Goal: Task Accomplishment & Management: Complete application form

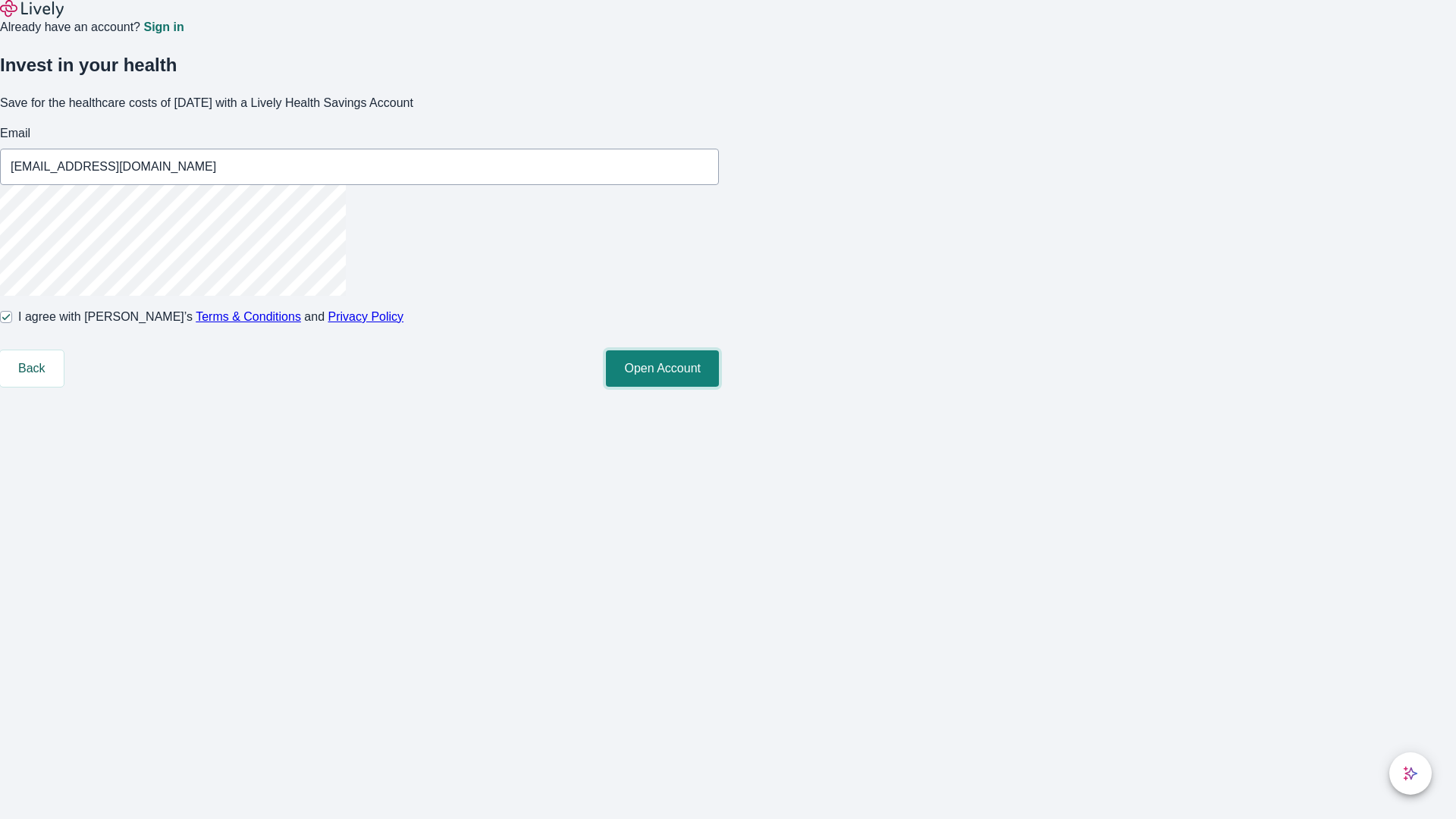
click at [719, 386] on button "Open Account" at bounding box center [663, 368] width 113 height 36
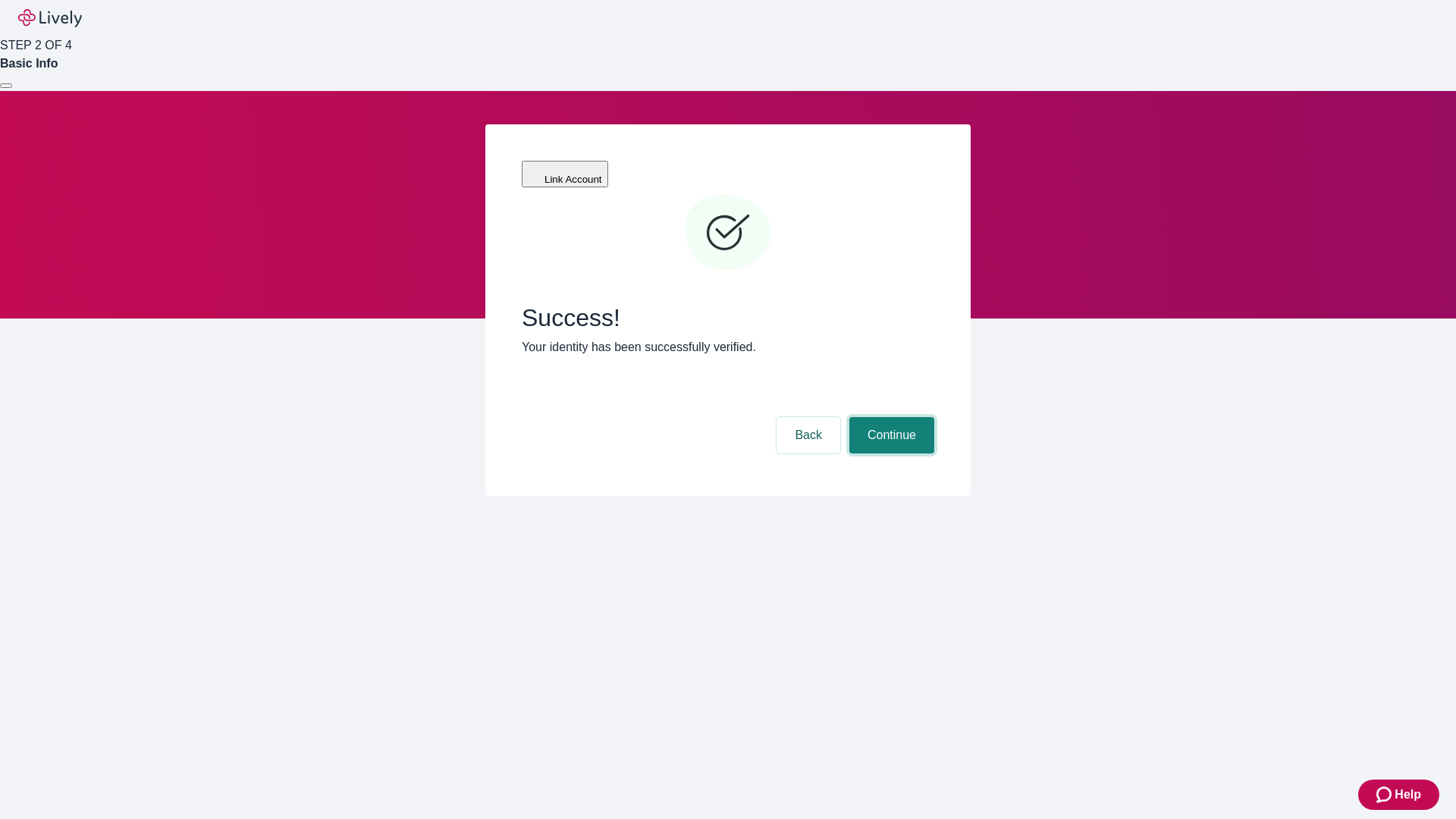
click at [890, 417] on button "Continue" at bounding box center [892, 435] width 85 height 36
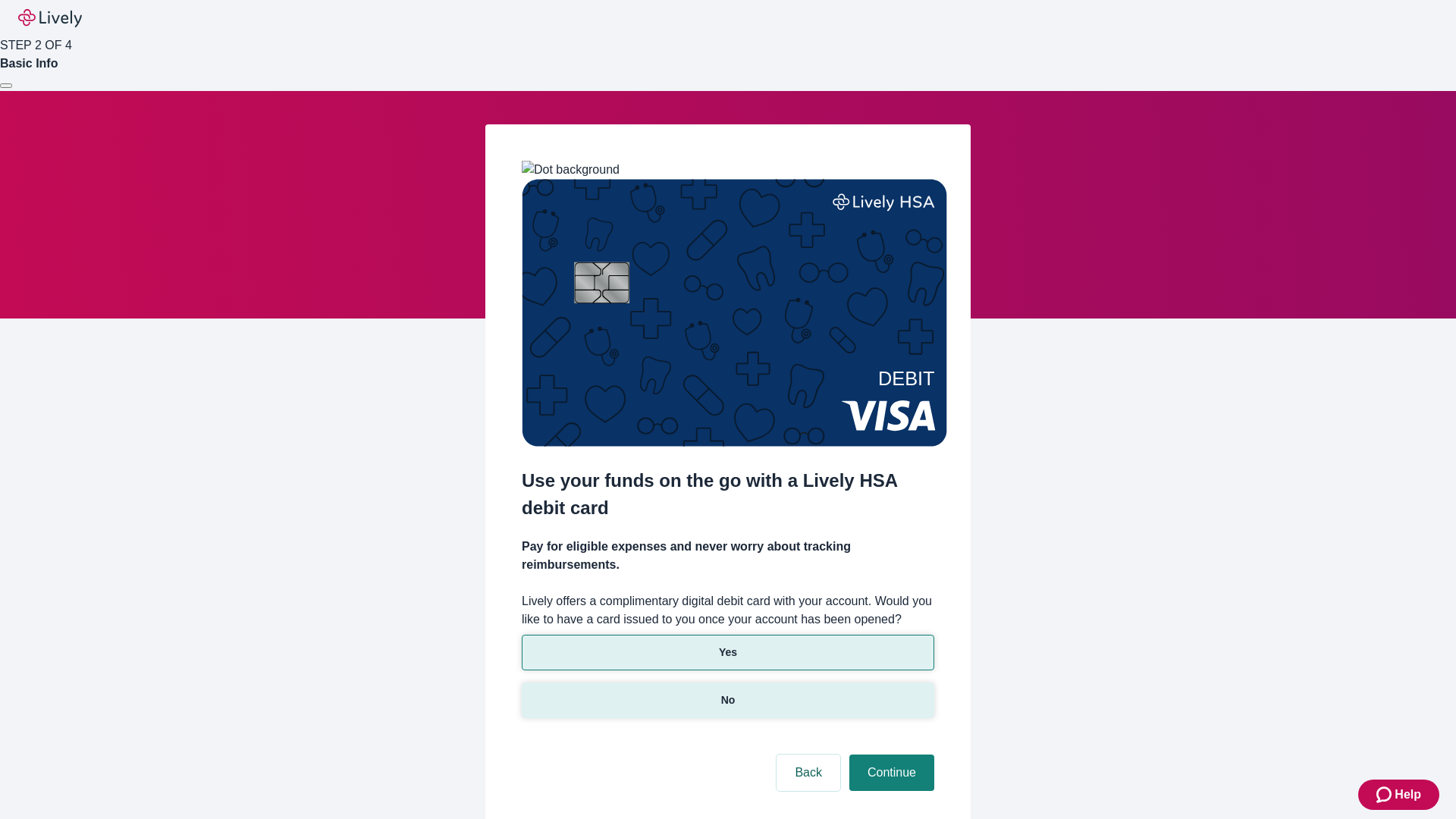
click at [727, 692] on p "No" at bounding box center [728, 699] width 15 height 16
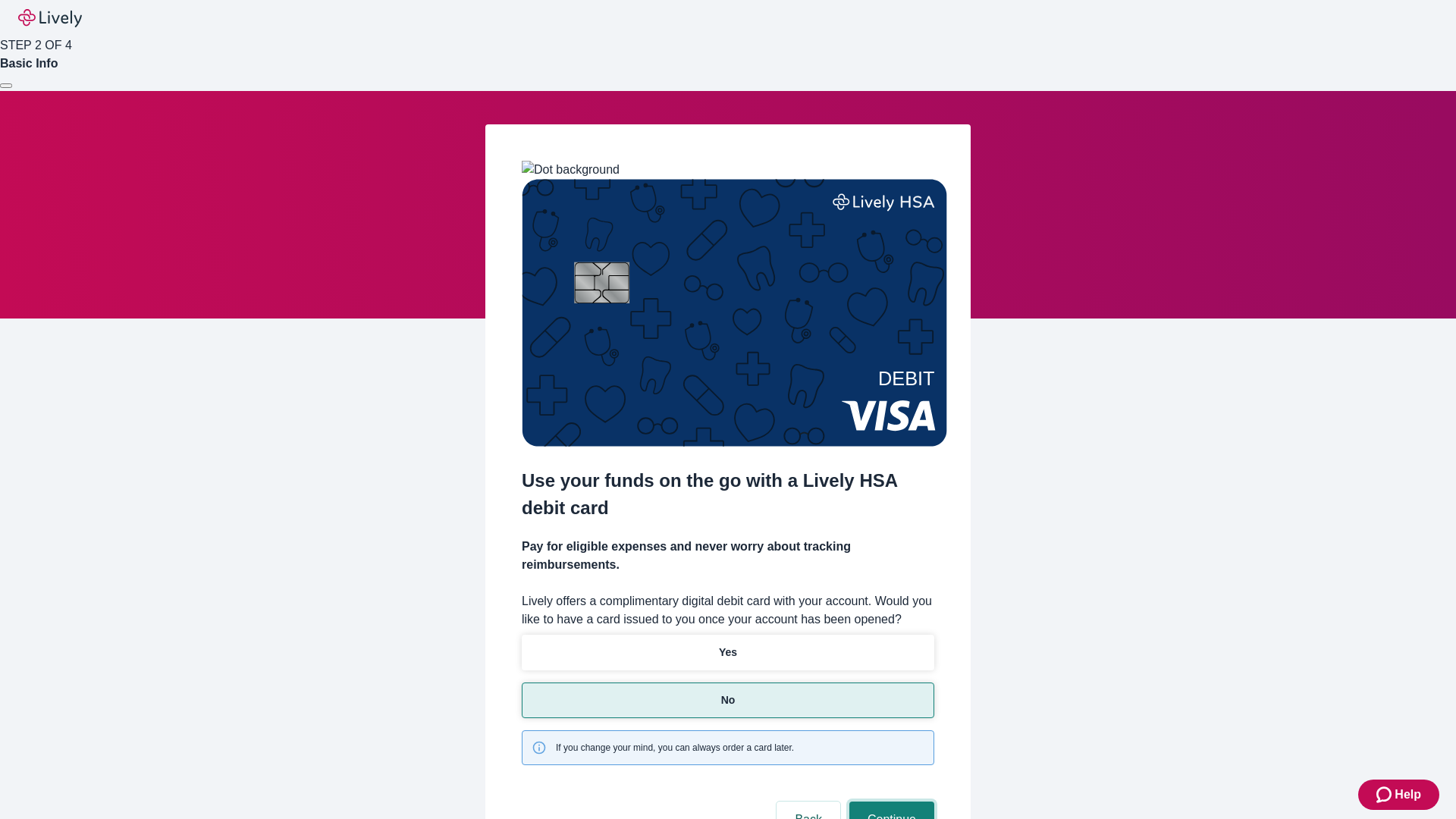
click at [890, 801] on button "Continue" at bounding box center [892, 819] width 85 height 36
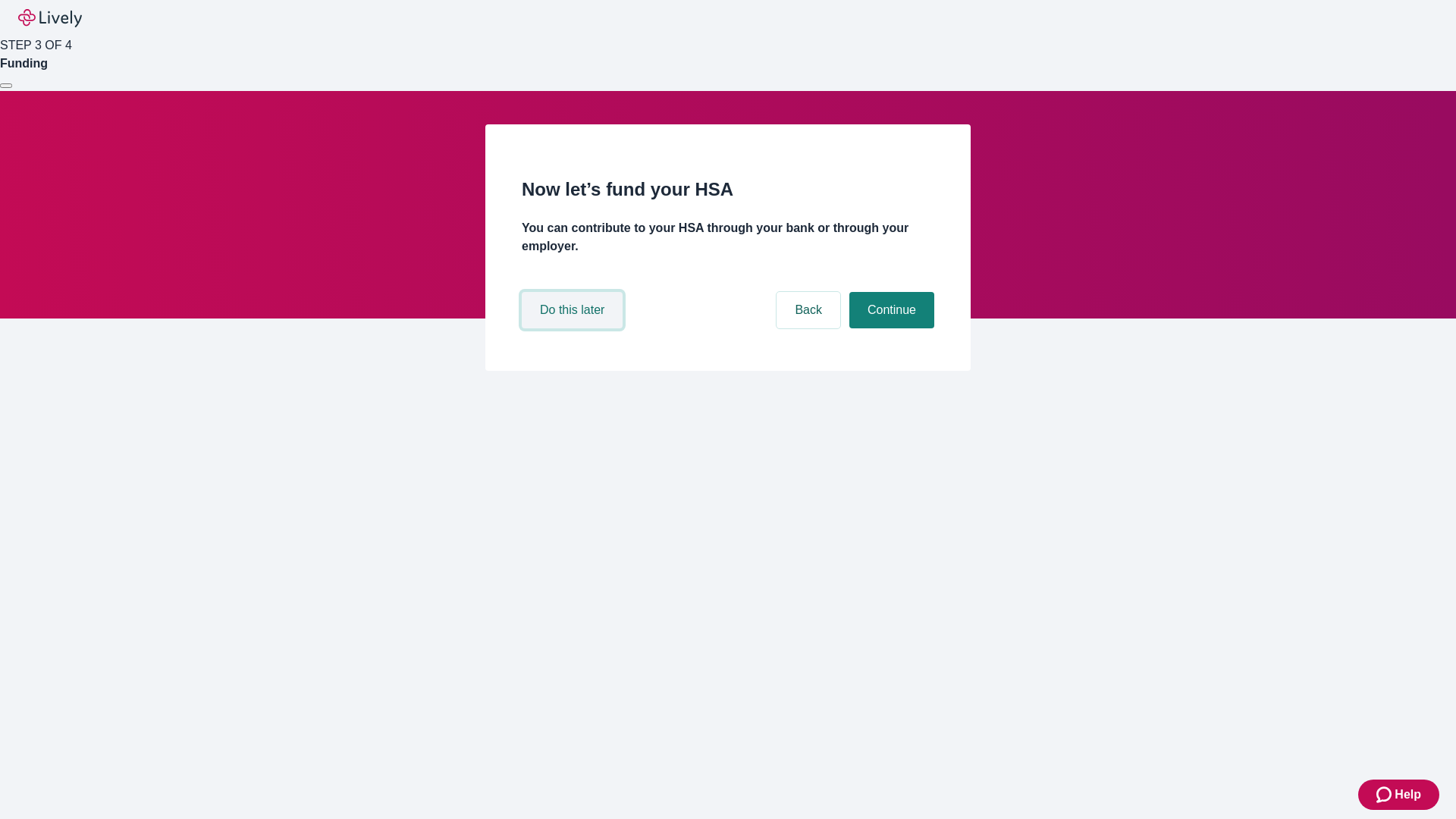
click at [574, 328] on button "Do this later" at bounding box center [572, 309] width 101 height 36
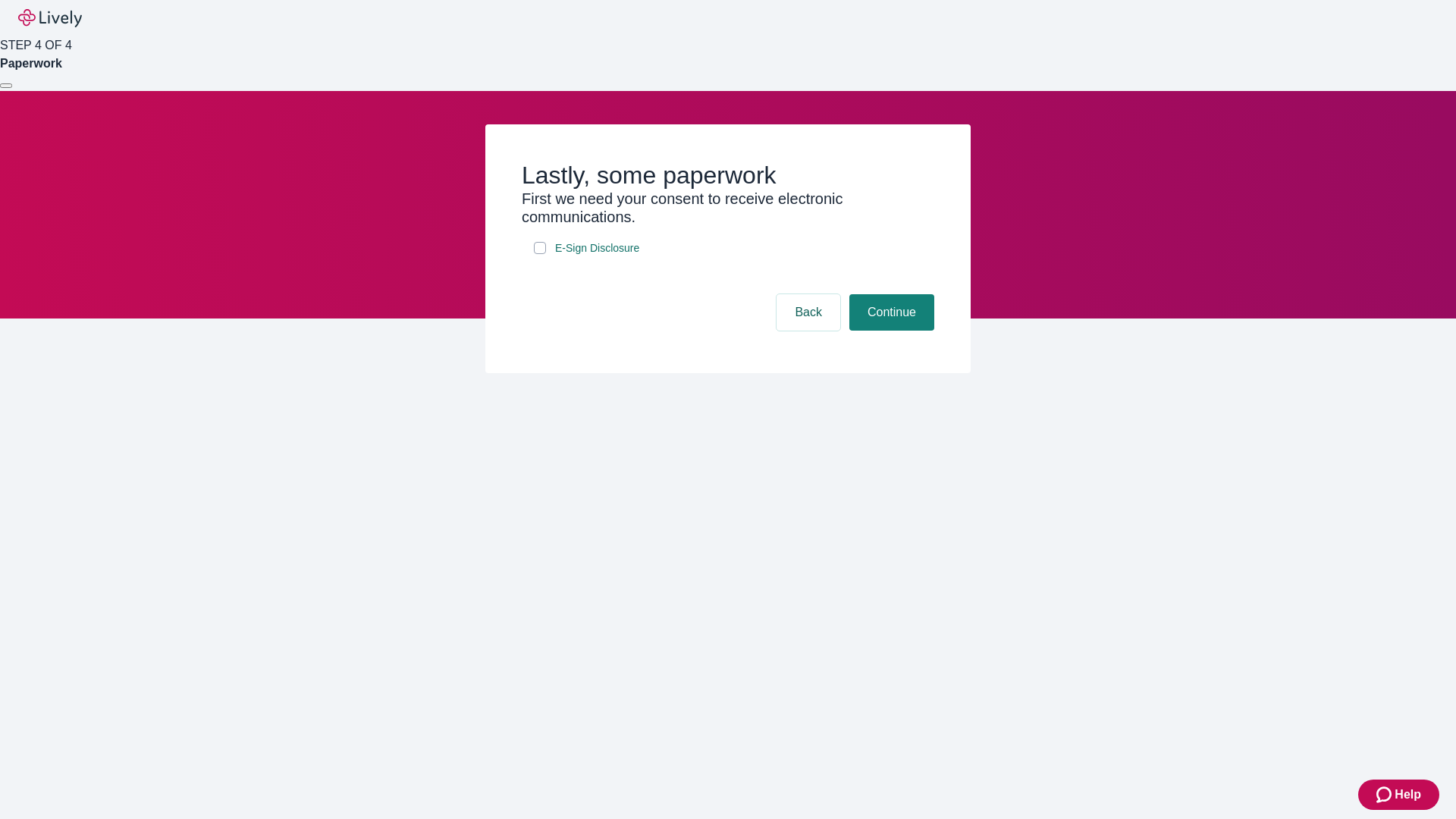
click at [540, 254] on input "E-Sign Disclosure" at bounding box center [540, 248] width 12 height 12
checkbox input "true"
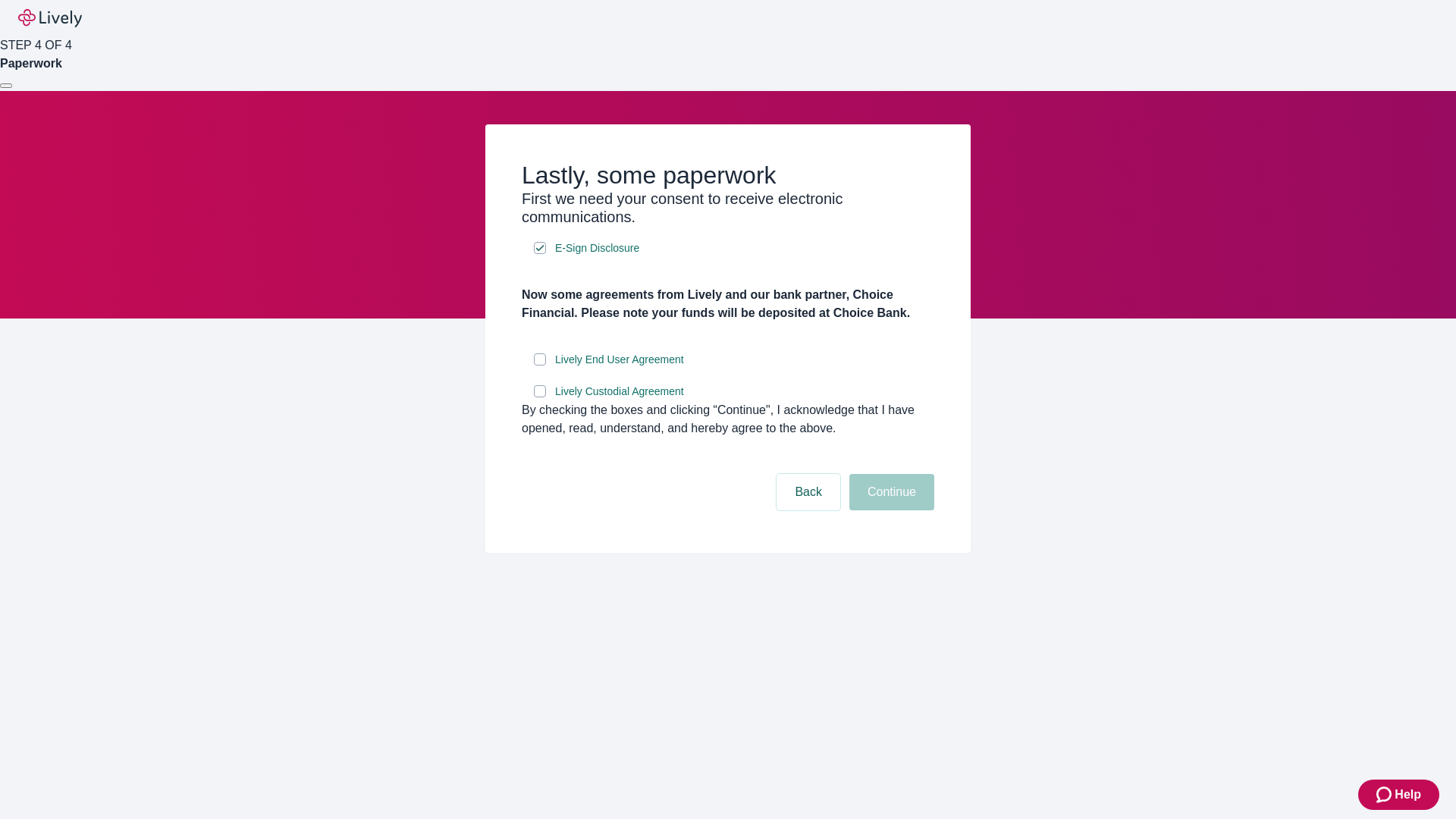
click at [540, 366] on input "Lively End User Agreement" at bounding box center [540, 359] width 12 height 12
checkbox input "true"
click at [540, 397] on input "Lively Custodial Agreement" at bounding box center [540, 391] width 12 height 12
checkbox input "true"
click at [890, 510] on button "Continue" at bounding box center [892, 491] width 85 height 36
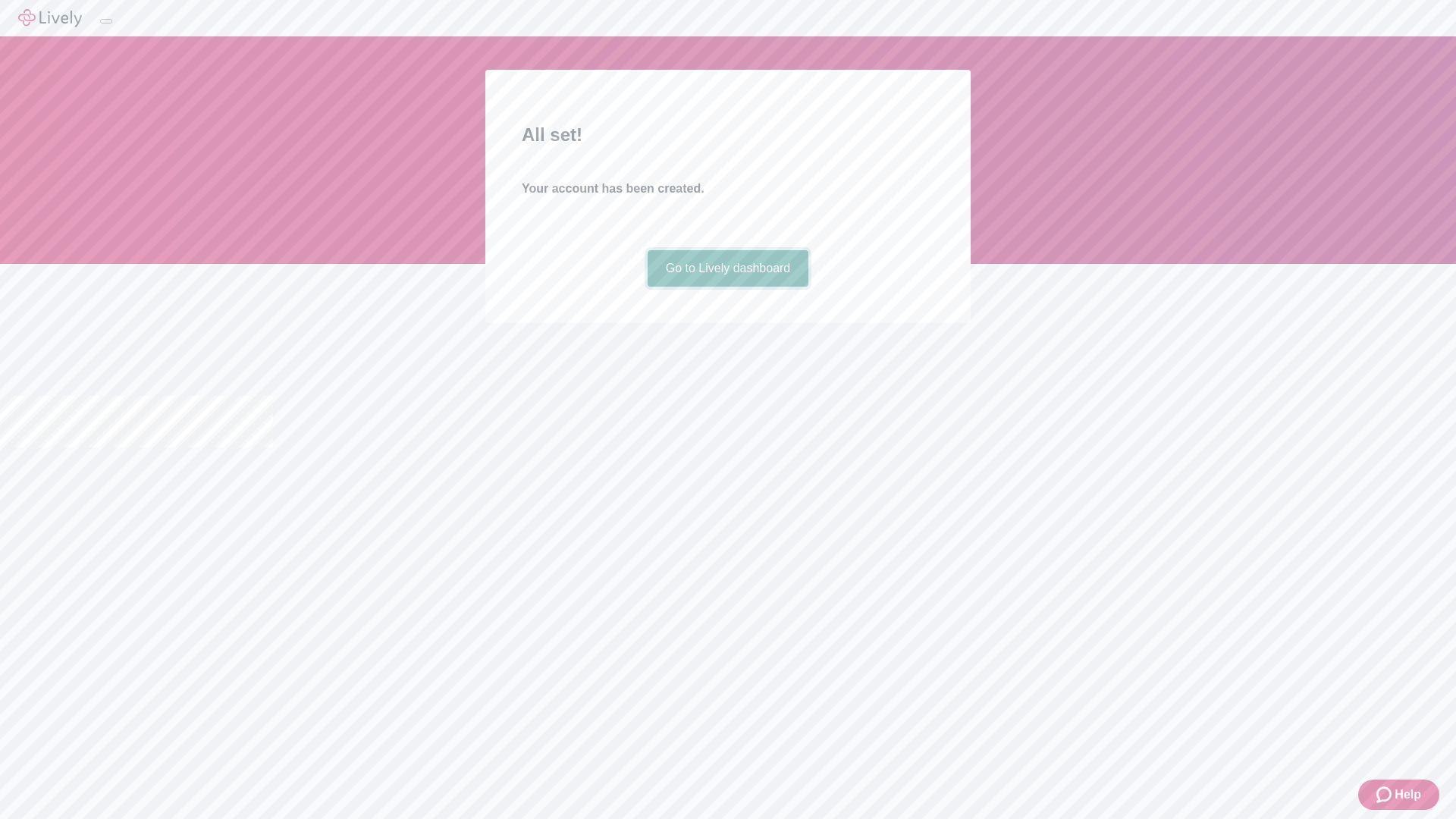
click at [727, 287] on link "Go to Lively dashboard" at bounding box center [729, 267] width 162 height 36
